Goal: Task Accomplishment & Management: Manage account settings

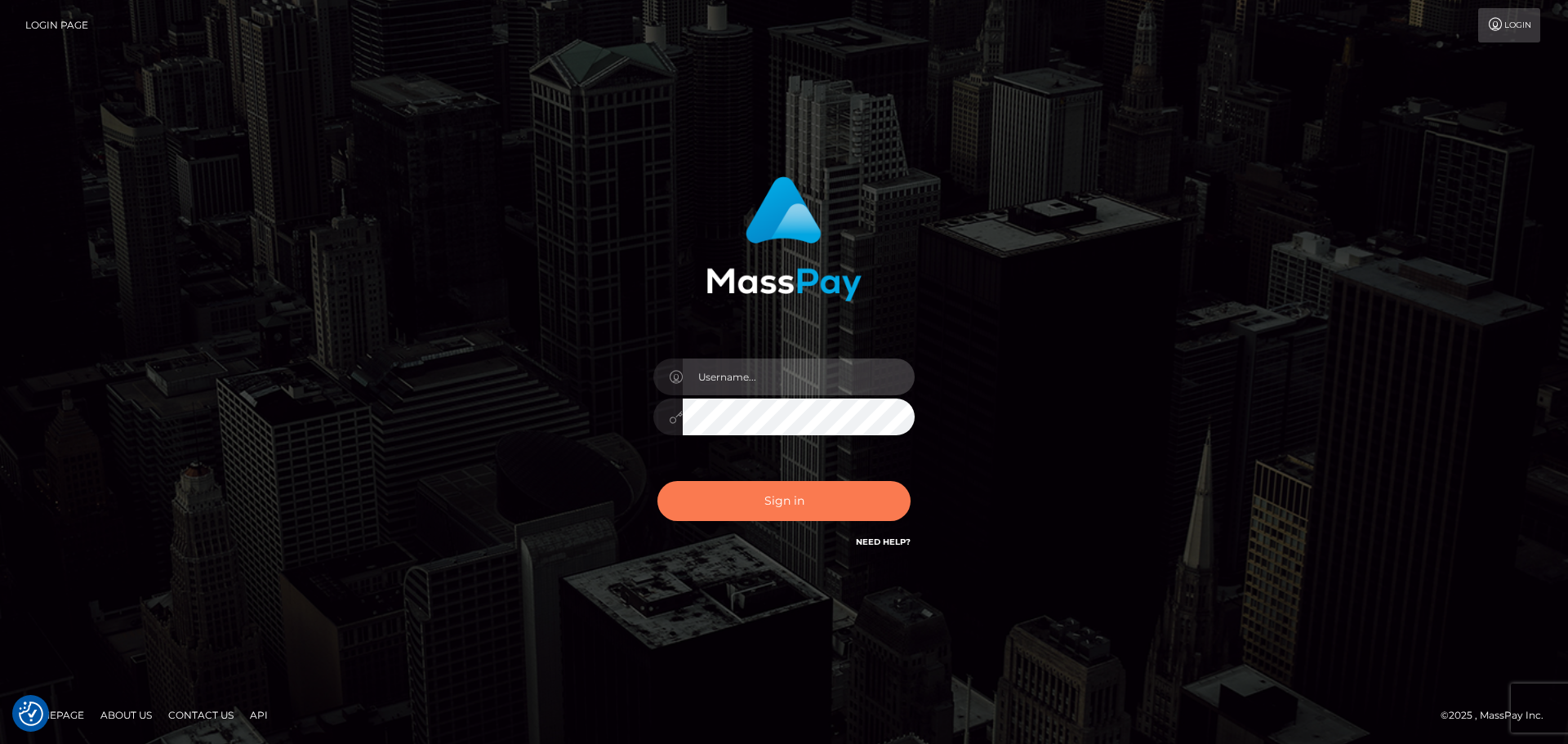
type input "elliot.rollacan"
click at [785, 503] on button "Sign in" at bounding box center [784, 500] width 254 height 40
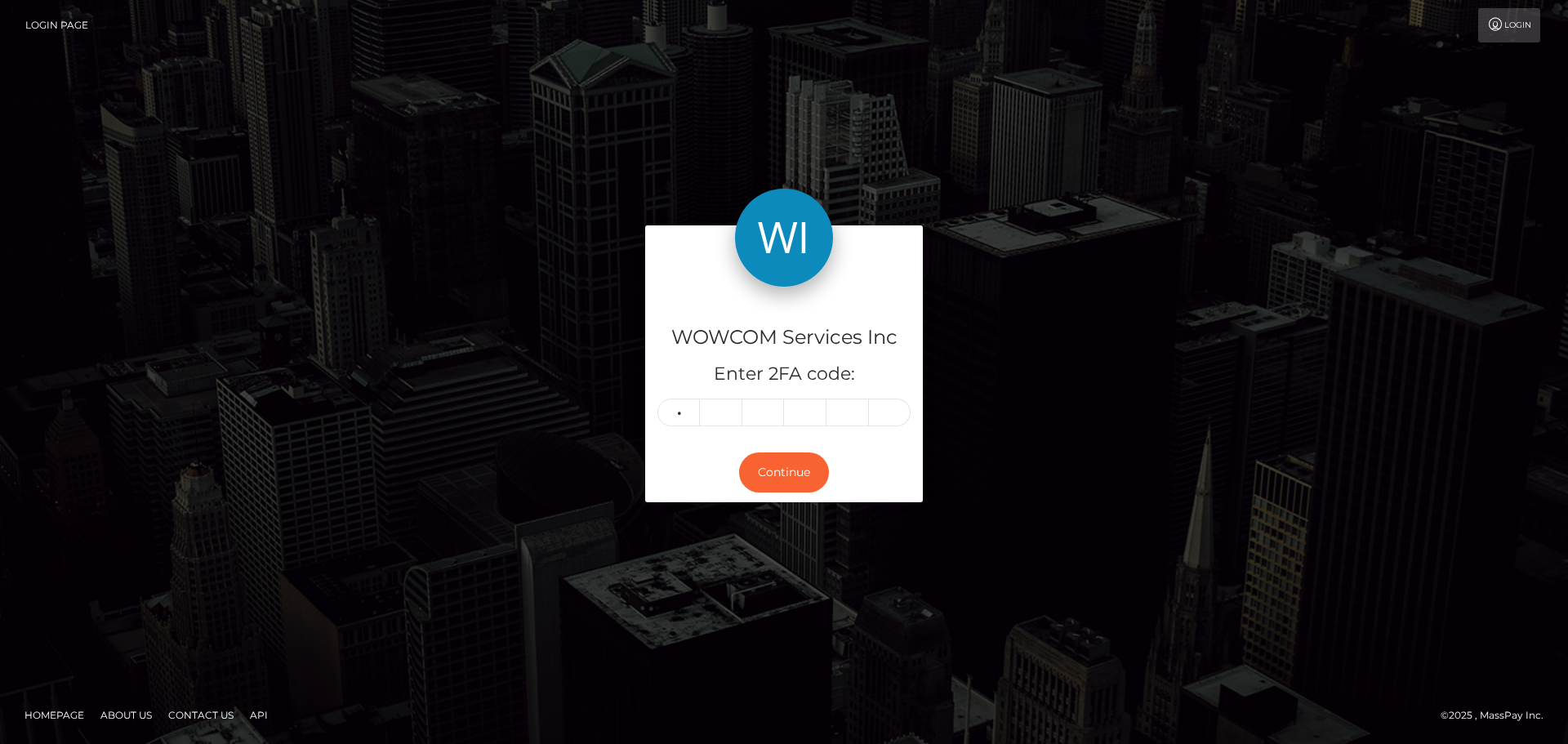
type input "6"
type input "4"
type input "6"
type input "0"
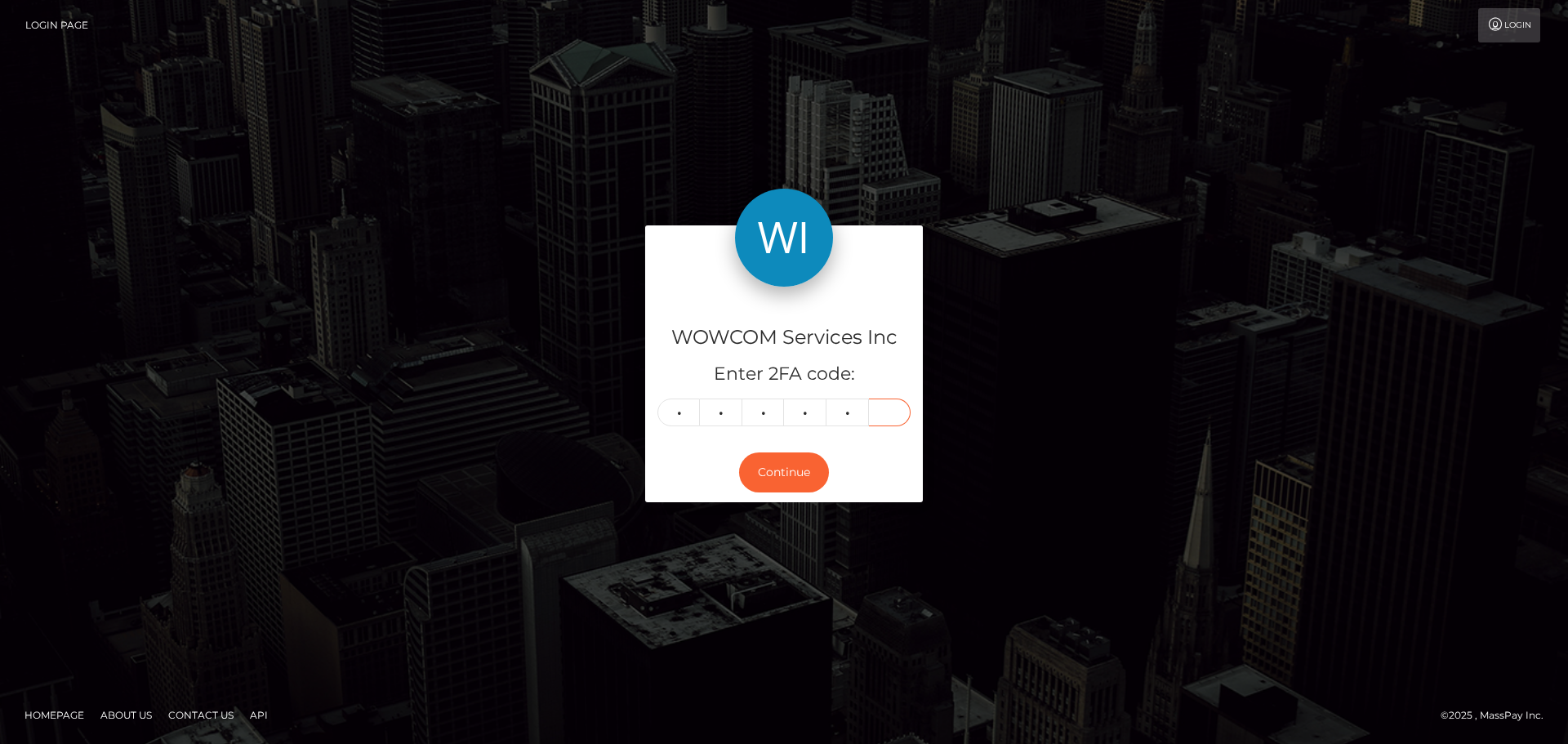
type input "8"
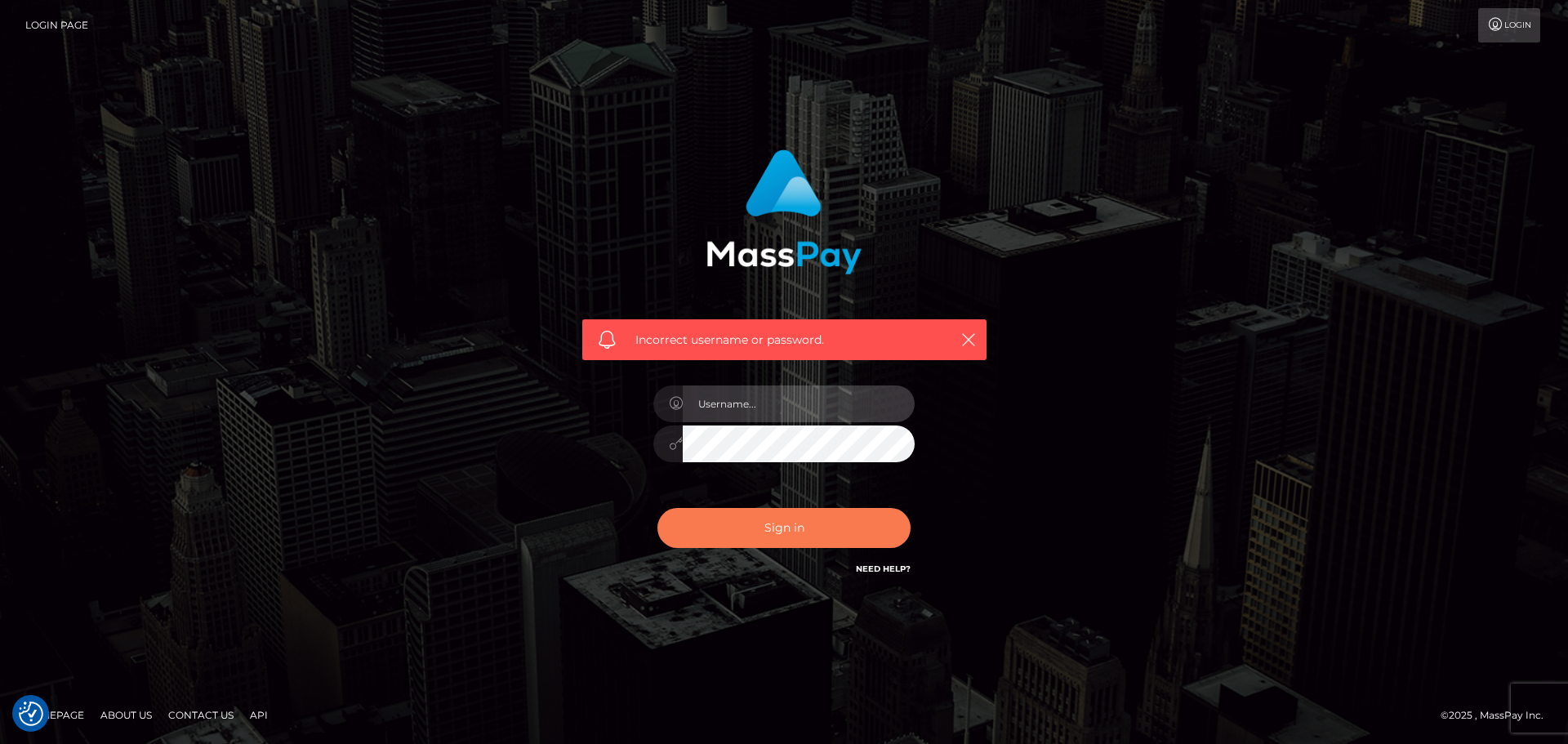
type input "elliot.rollacan"
click at [772, 527] on button "Sign in" at bounding box center [784, 528] width 254 height 40
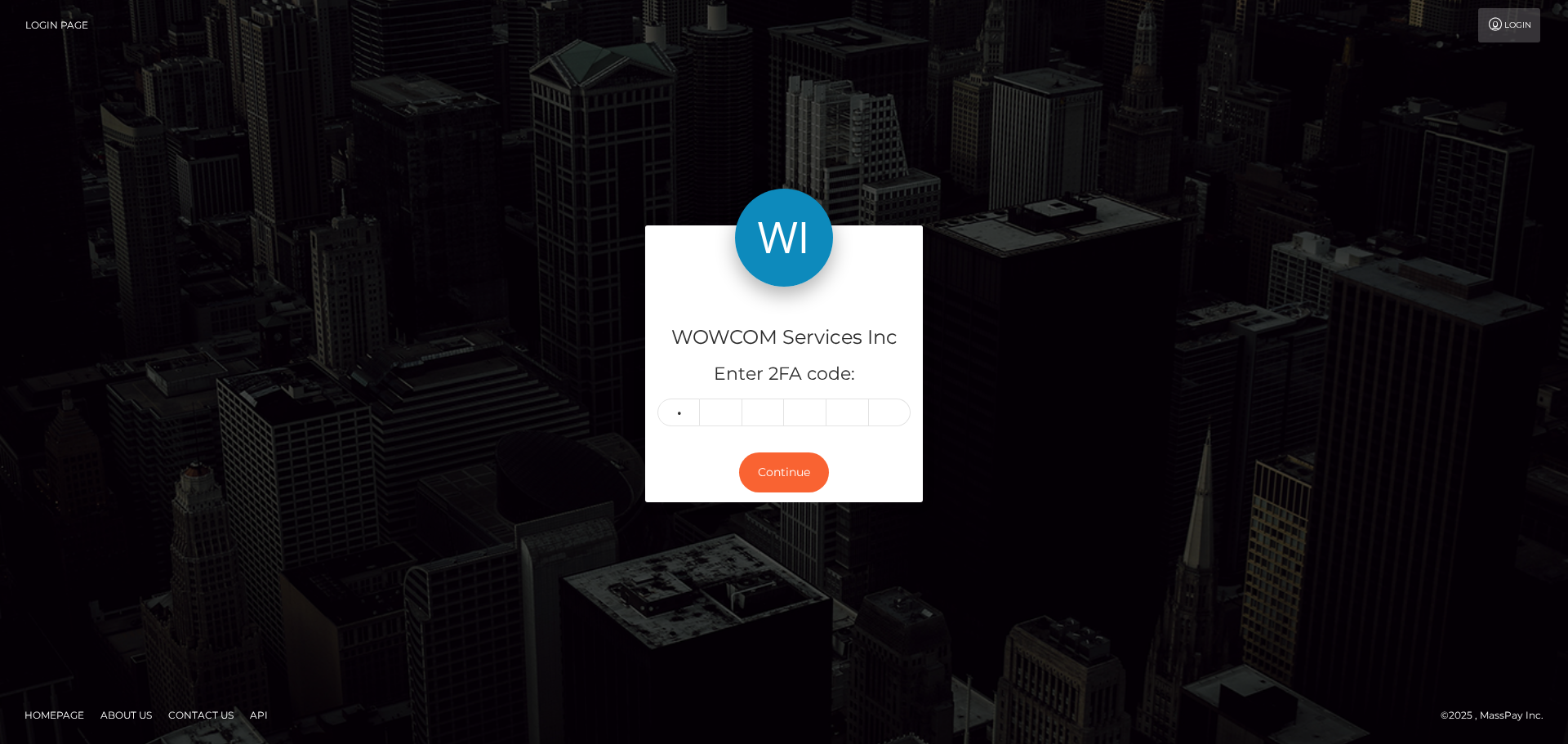
type input "2"
type input "0"
type input "9"
type input "0"
type input "6"
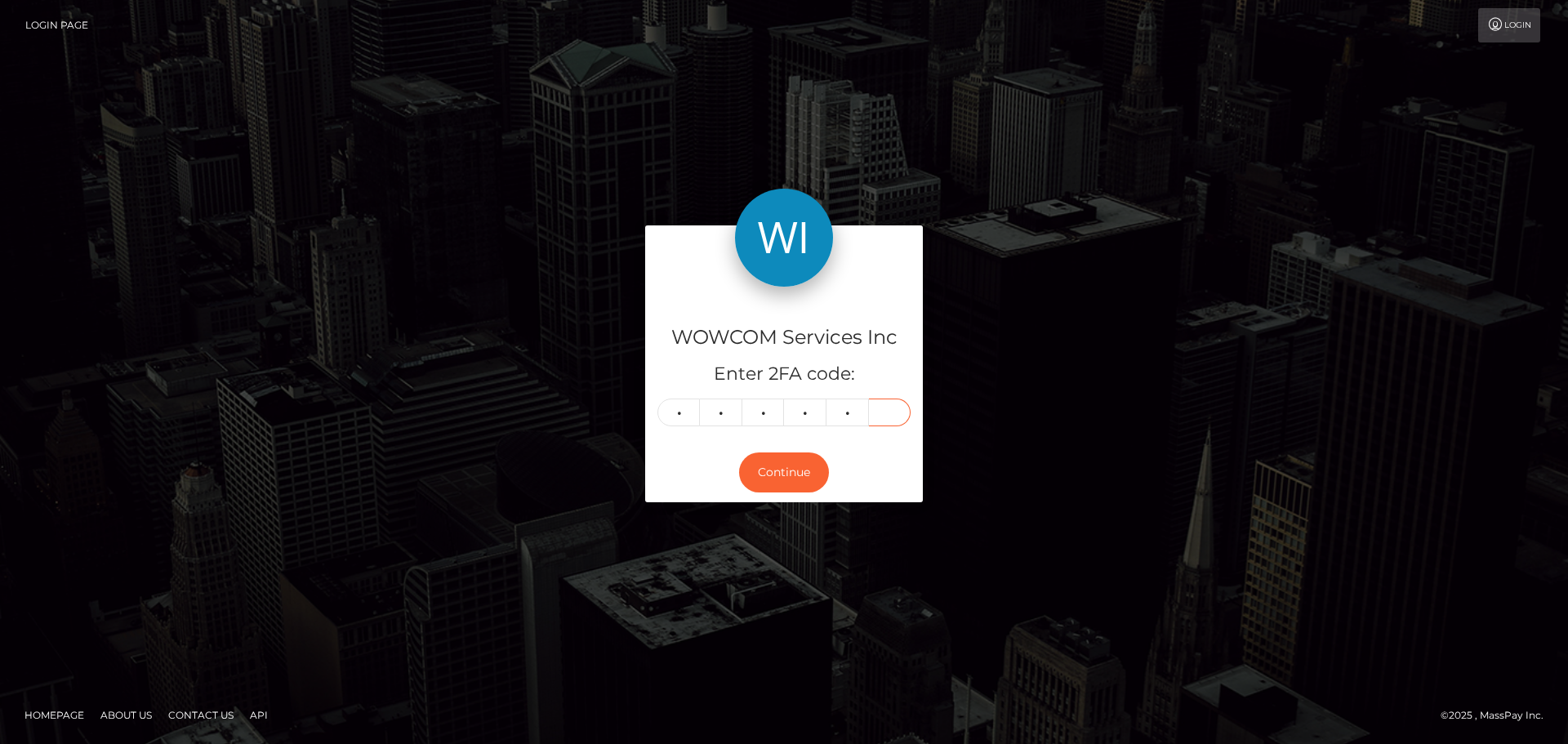
type input "4"
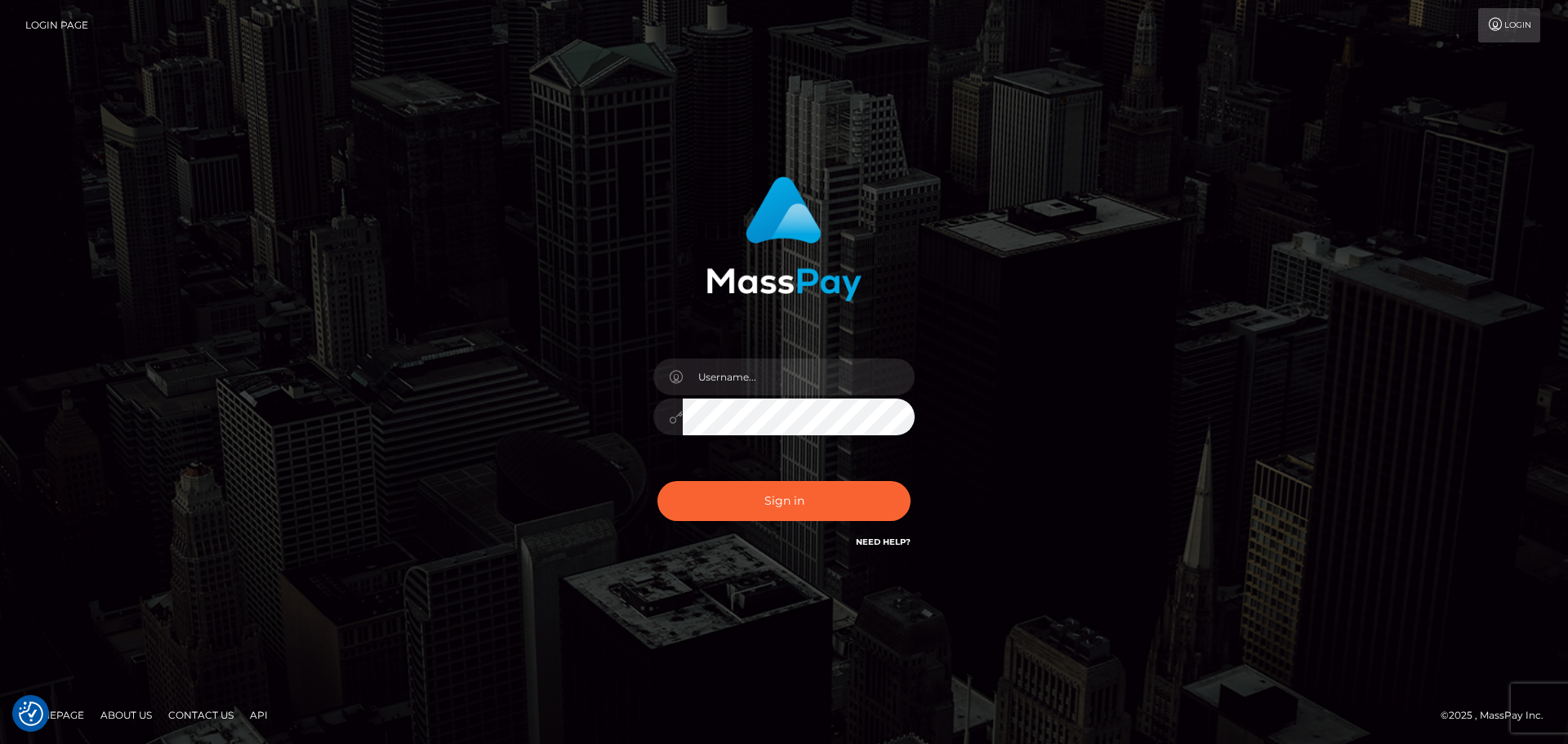
checkbox input "true"
click at [788, 382] on input "[PERSON_NAME].rollacan" at bounding box center [799, 377] width 232 height 37
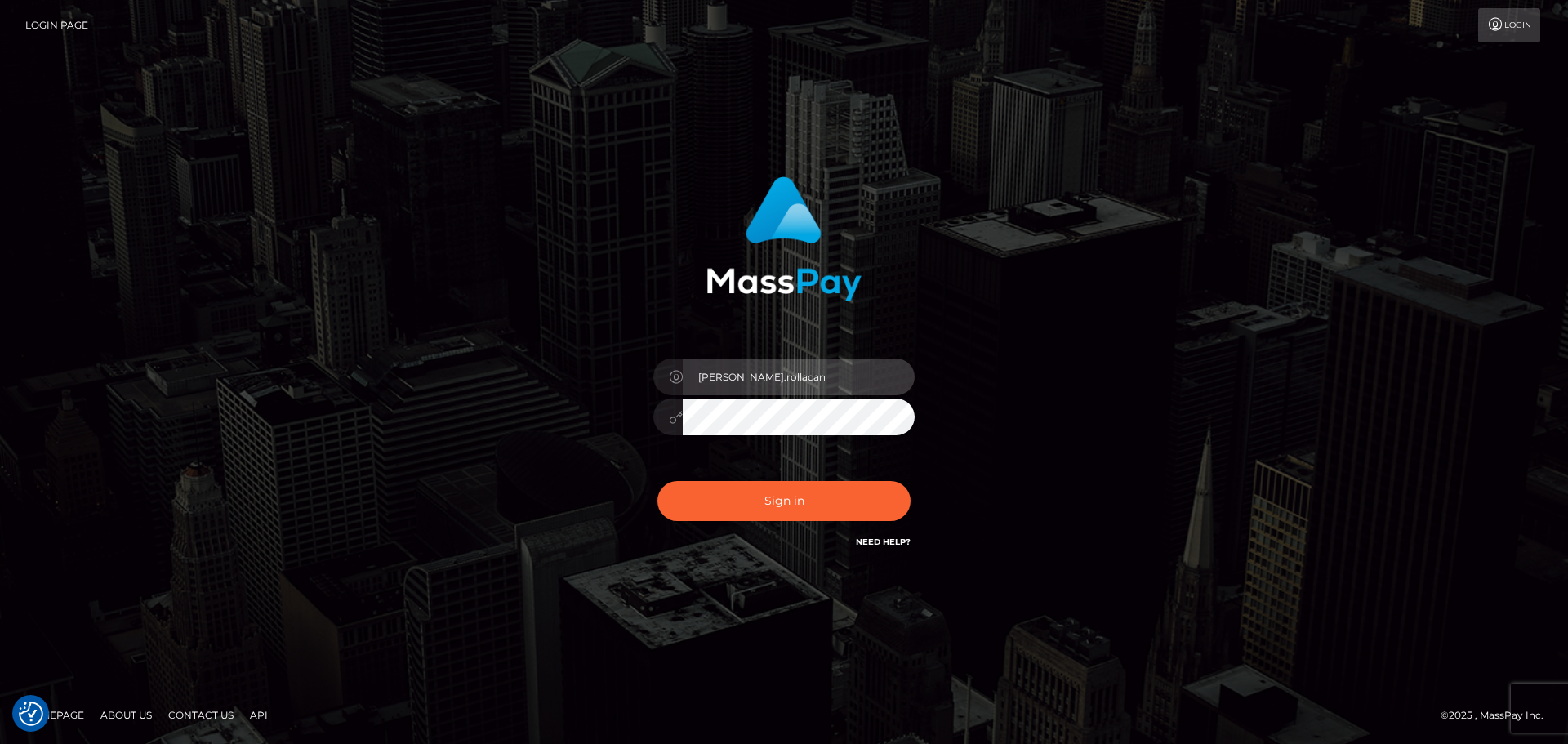
type input "[PERSON_NAME][DOMAIN_NAME]"
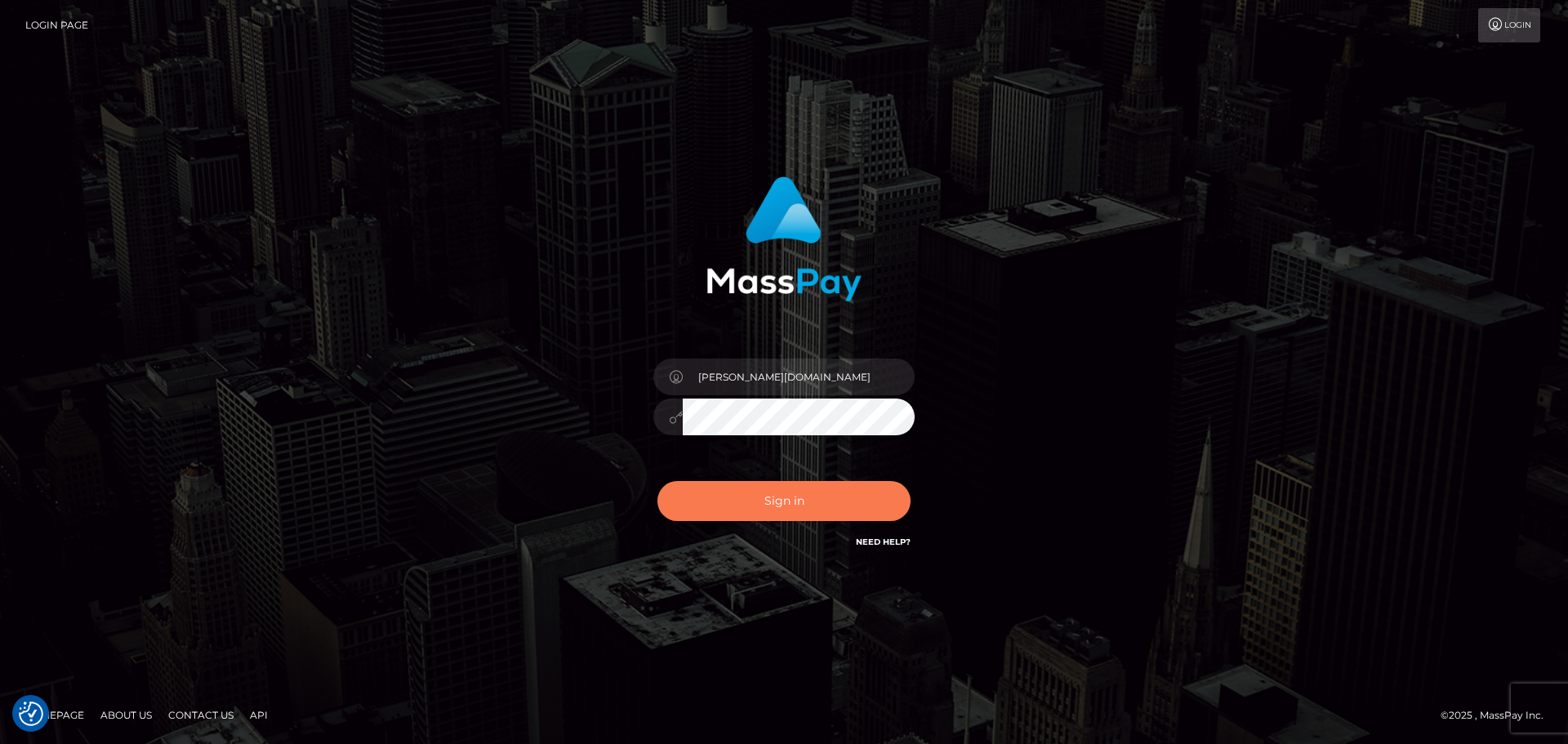
click at [777, 500] on button "Sign in" at bounding box center [784, 500] width 254 height 40
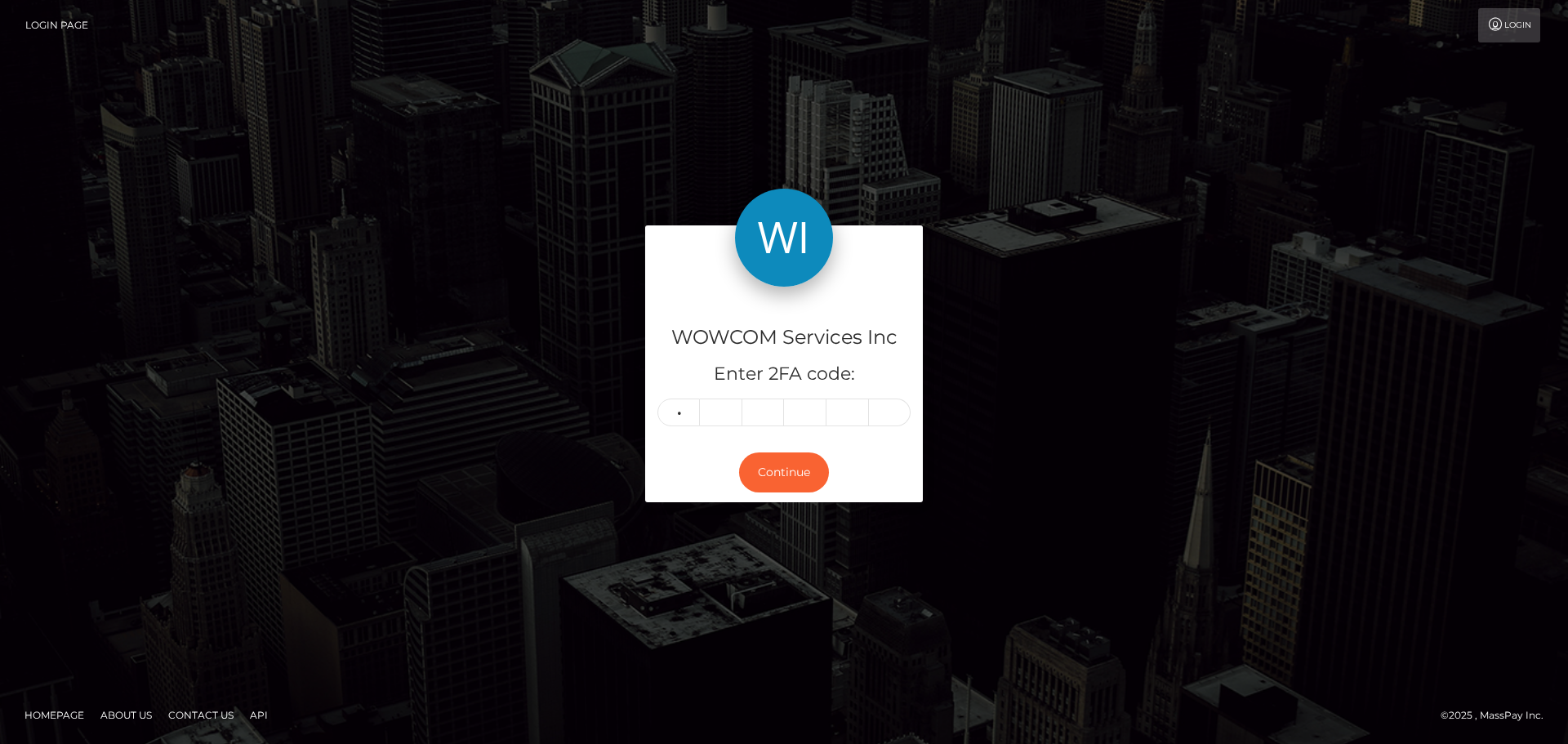
type input "9"
type input "0"
type input "3"
type input "2"
type input "8"
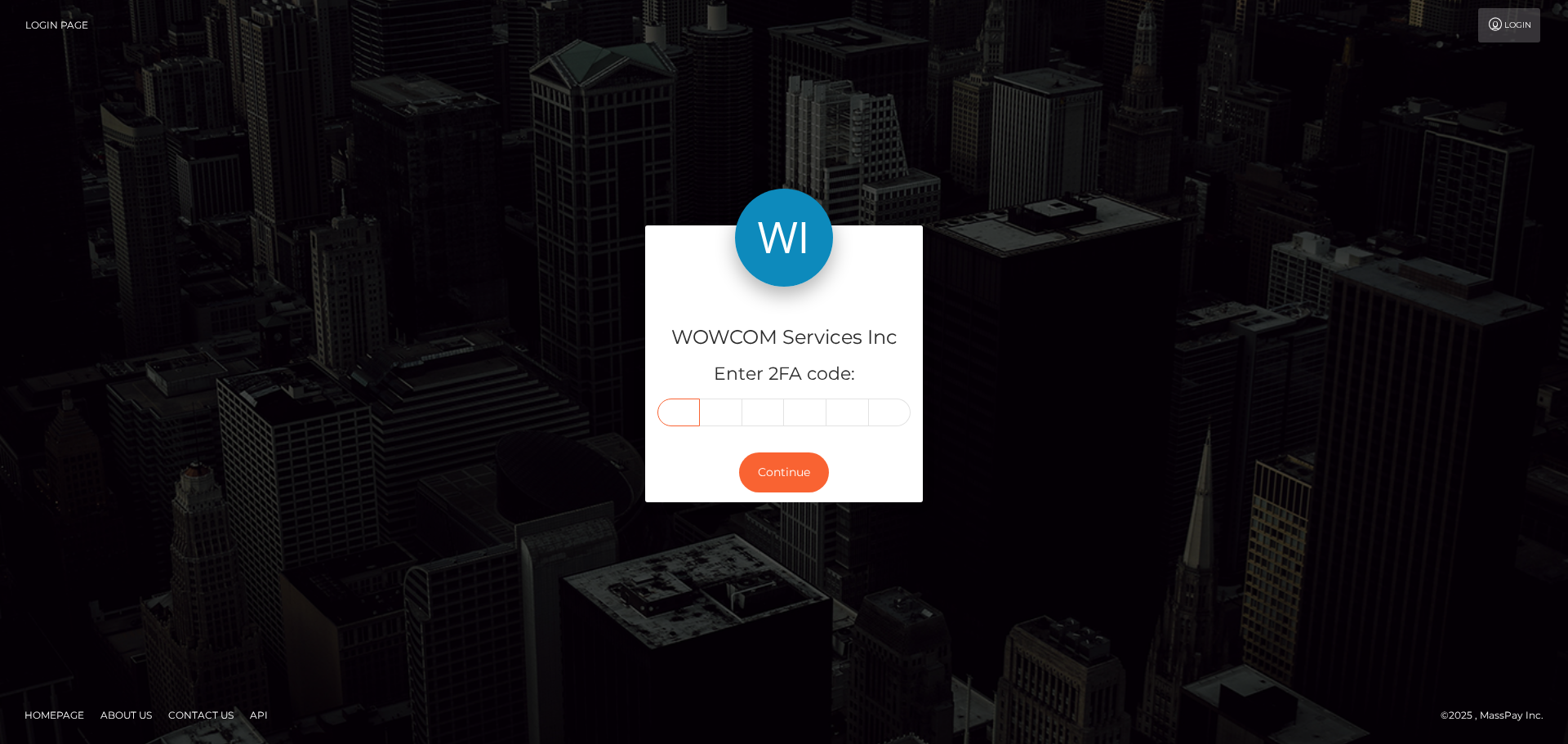
type input "9"
type input "0"
type input "3"
type input "2"
type input "6"
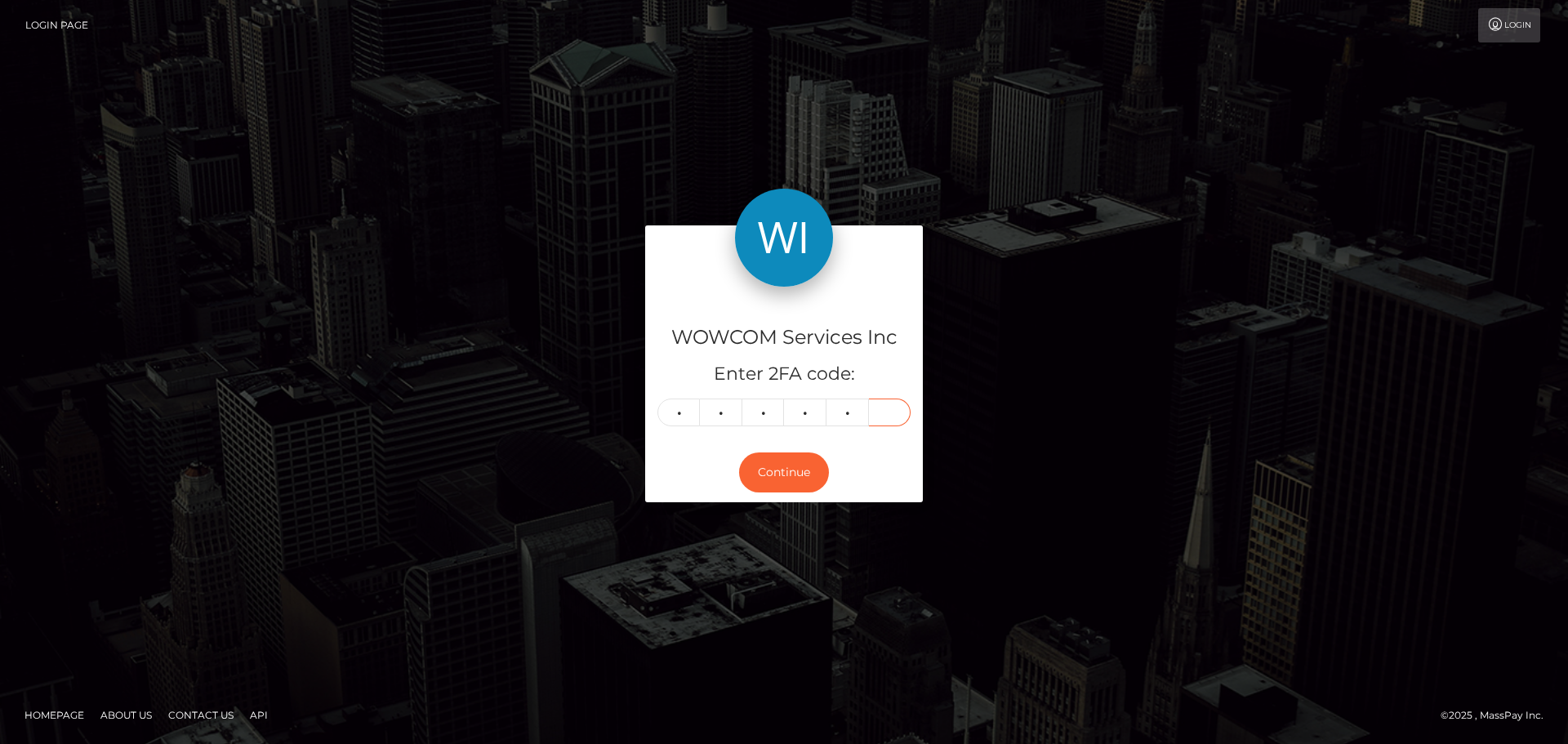
type input "8"
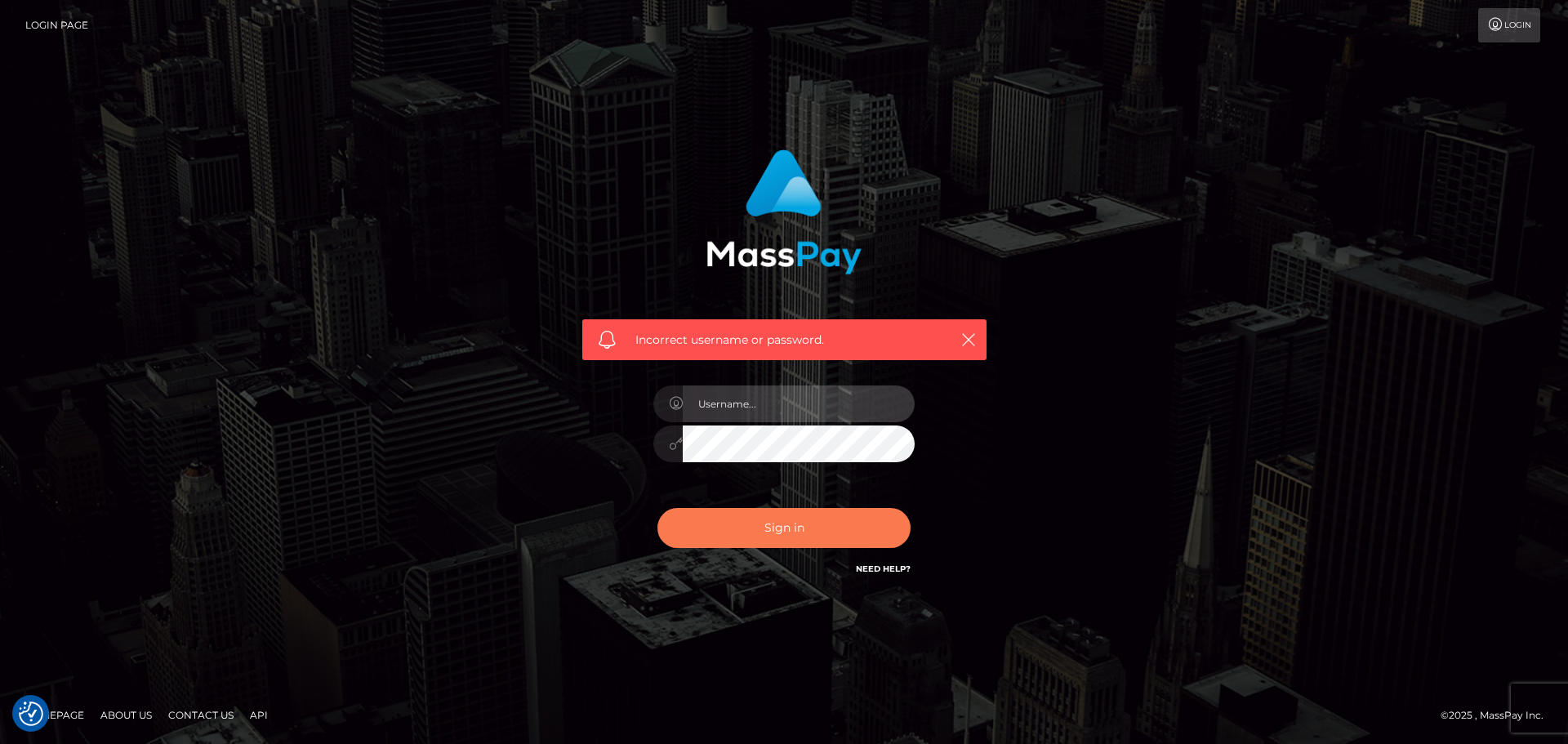
type input "[PERSON_NAME][DOMAIN_NAME]"
click at [790, 517] on button "Sign in" at bounding box center [784, 528] width 254 height 40
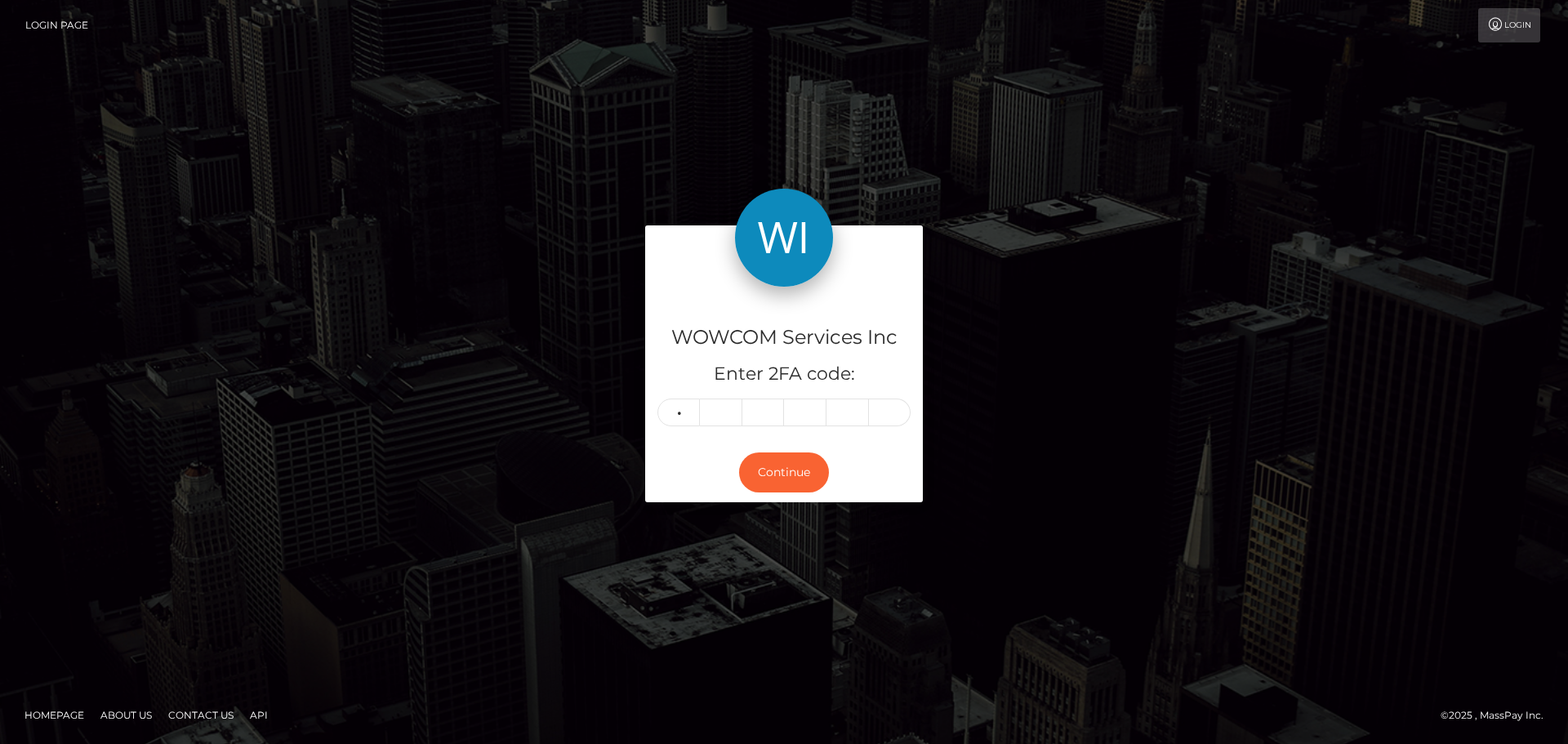
type input "5"
type input "0"
type input "6"
type input "7"
type input "9"
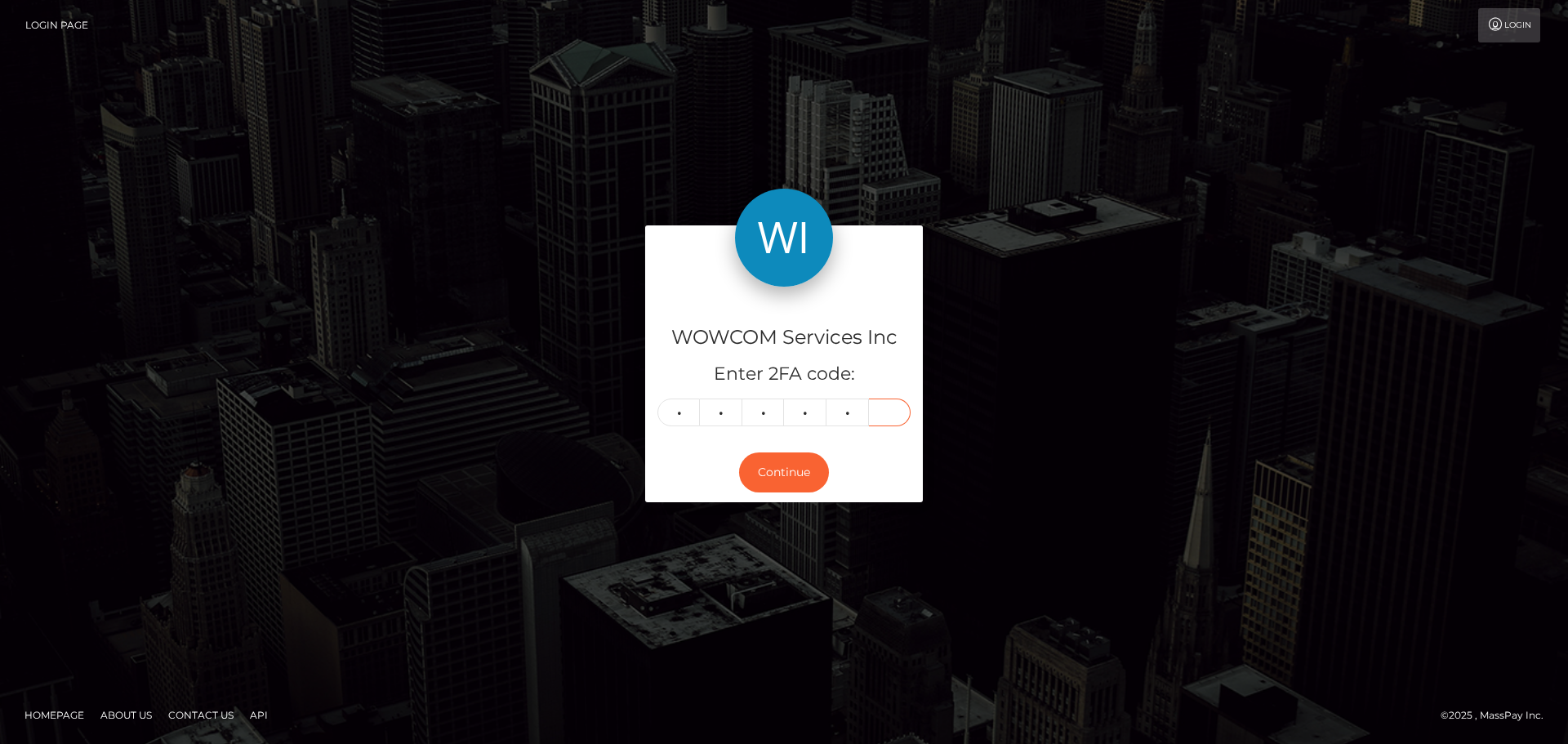
type input "1"
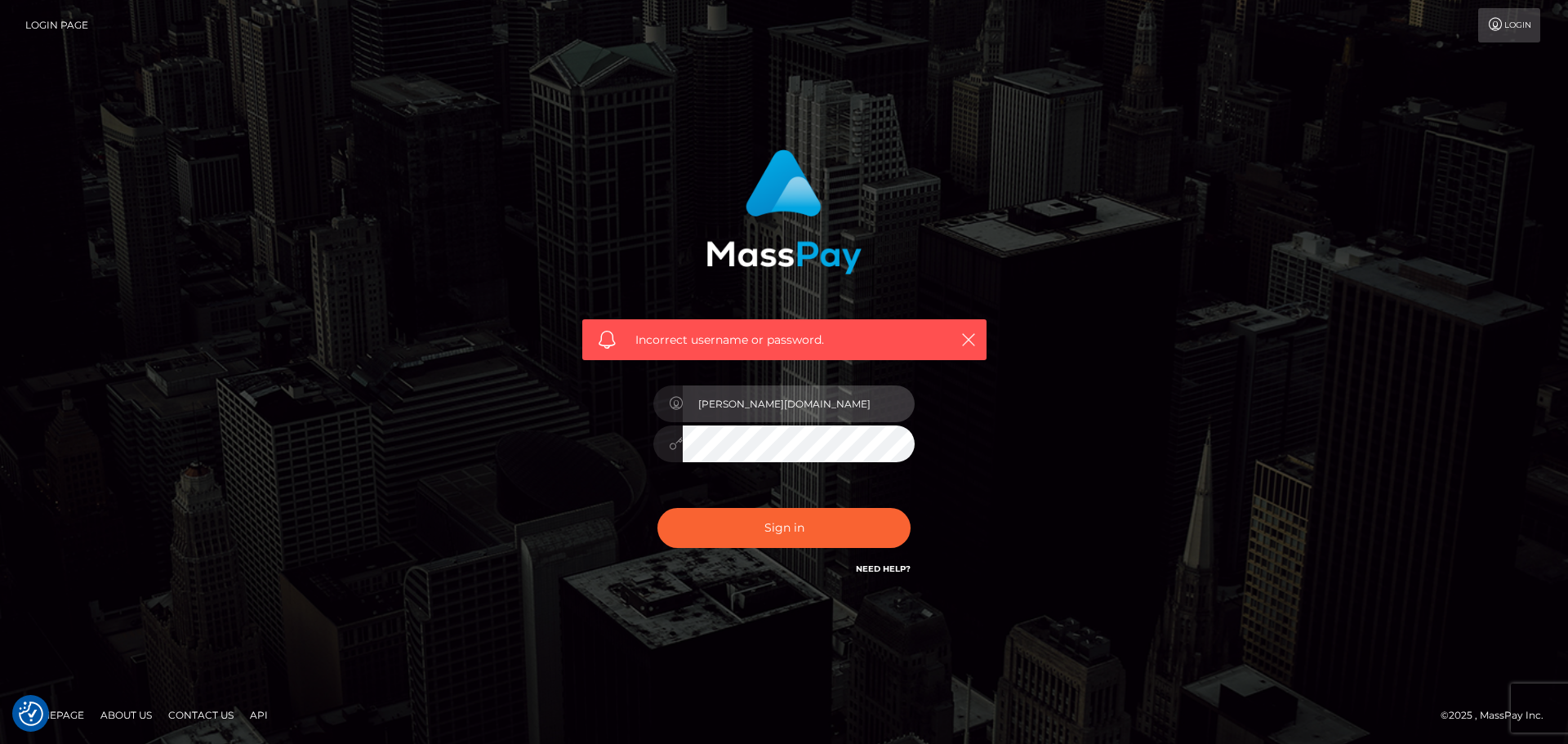
click at [860, 410] on input "elliot.wow" at bounding box center [799, 404] width 232 height 37
type input "elliot.wowcan"
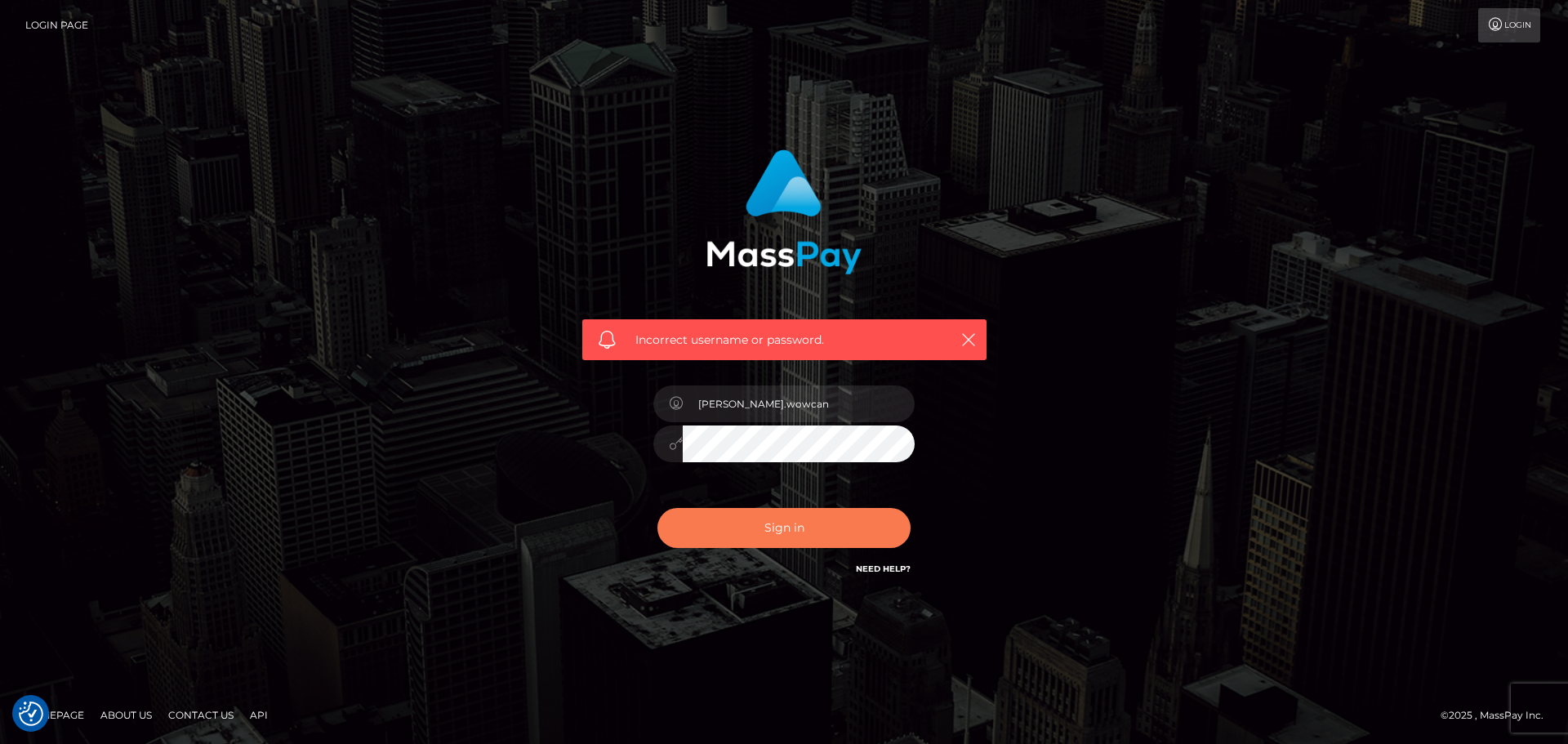
click at [780, 530] on button "Sign in" at bounding box center [784, 528] width 254 height 40
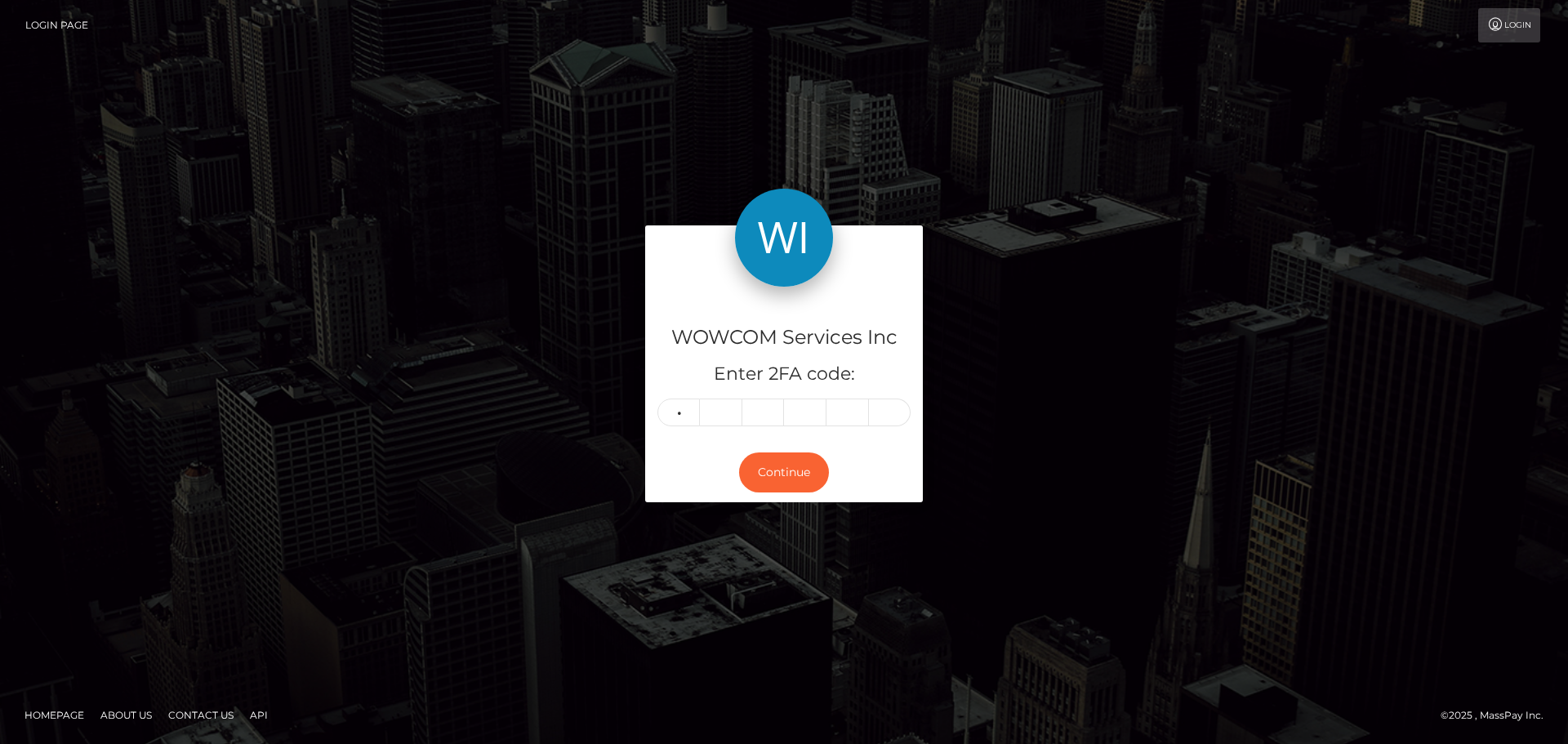
type input "7"
type input "8"
type input "5"
type input "7"
type input "2"
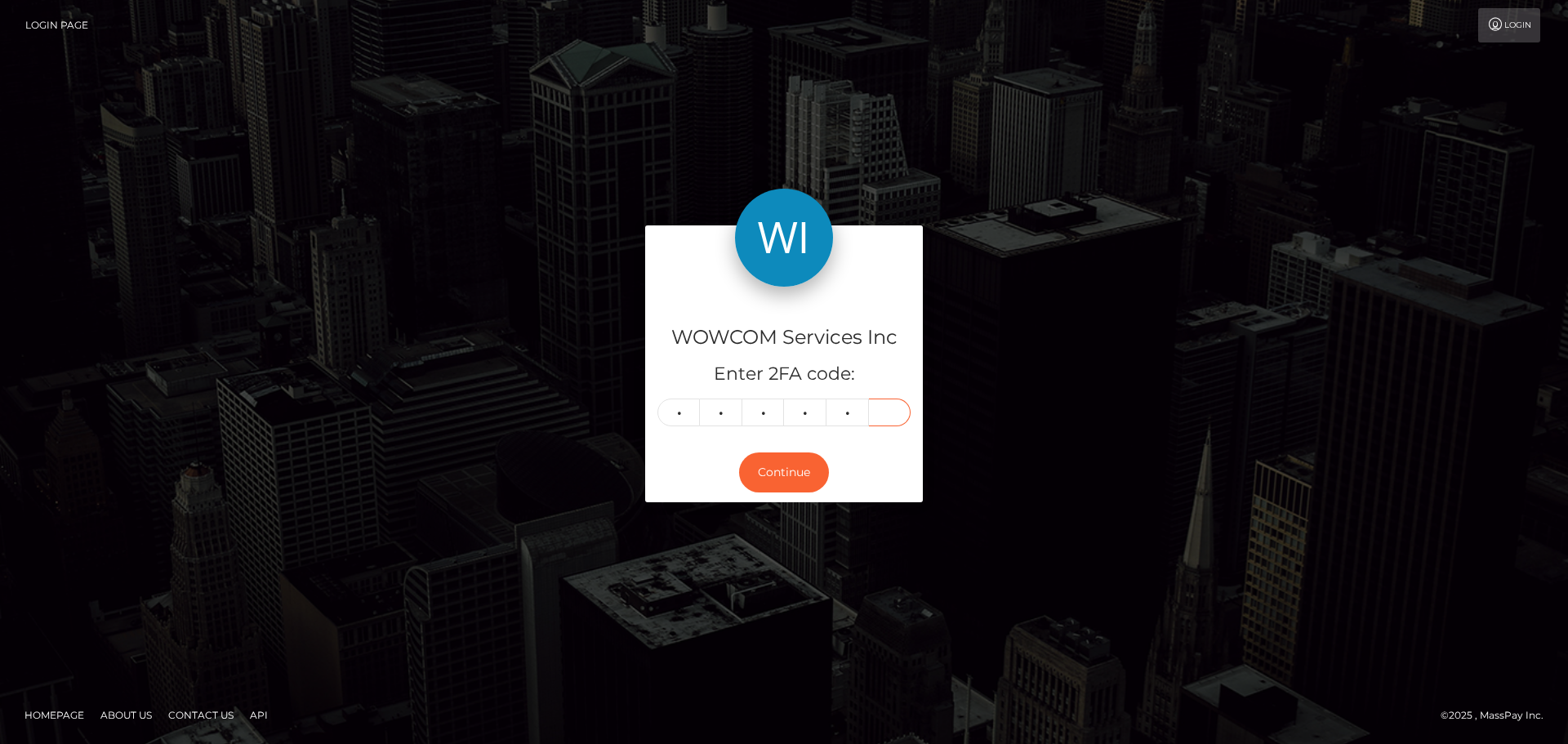
type input "2"
